Goal: Find specific page/section: Find specific page/section

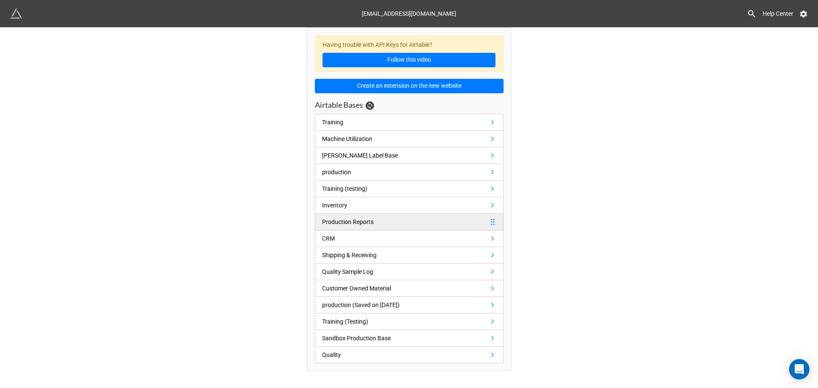
click at [490, 225] on icon at bounding box center [493, 222] width 8 height 8
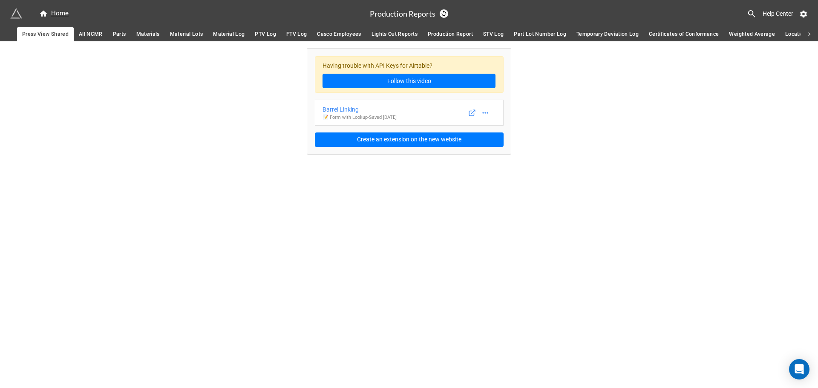
click at [667, 32] on span "Certificates of Conformance" at bounding box center [684, 34] width 70 height 9
